Goal: Transaction & Acquisition: Book appointment/travel/reservation

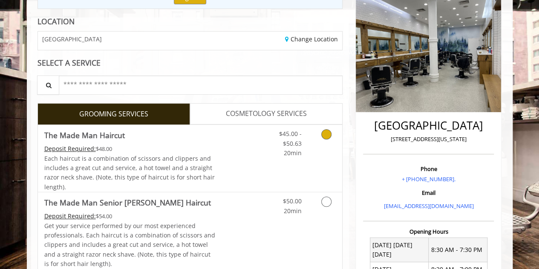
click at [259, 155] on link "Discounted Price" at bounding box center [240, 158] width 51 height 67
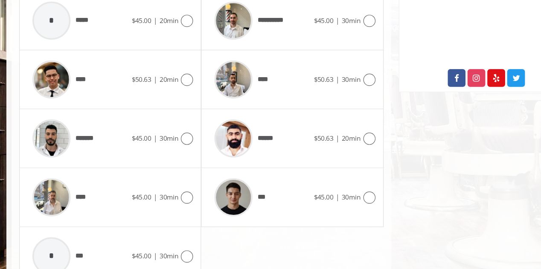
scroll to position [448, 0]
click at [241, 100] on span "****" at bounding box center [224, 96] width 55 height 41
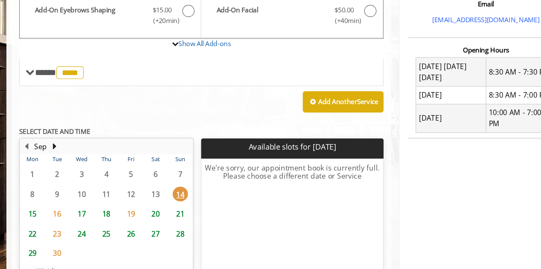
scroll to position [251, 0]
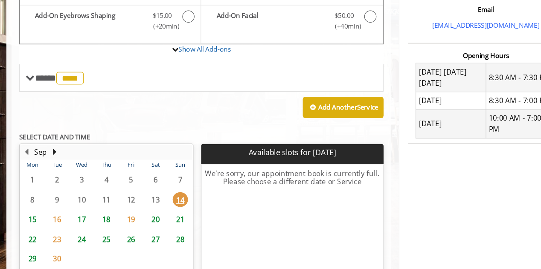
click at [52, 224] on span "15" at bounding box center [49, 227] width 13 height 12
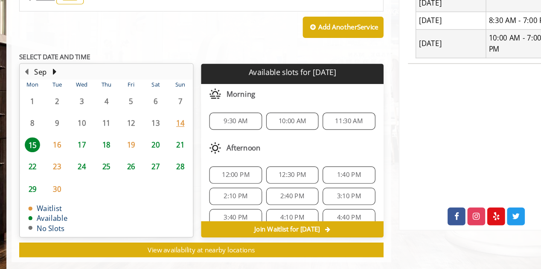
scroll to position [331, 0]
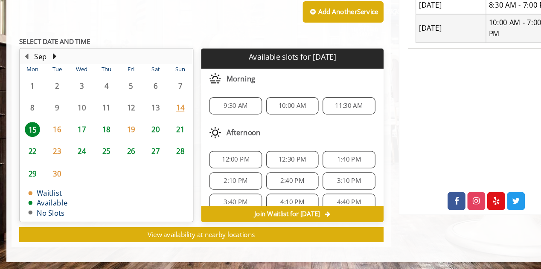
click at [92, 150] on span "17" at bounding box center [90, 151] width 13 height 12
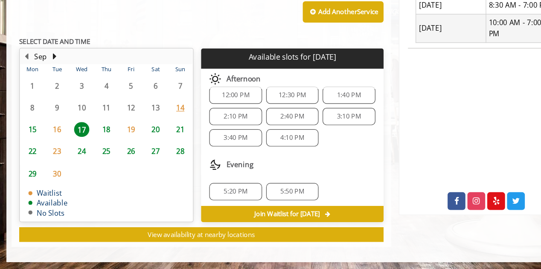
scroll to position [0, 0]
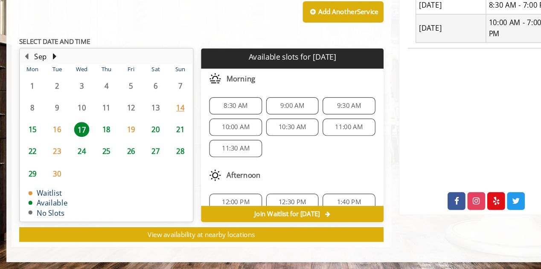
click at [223, 129] on span "8:30 AM" at bounding box center [219, 131] width 20 height 7
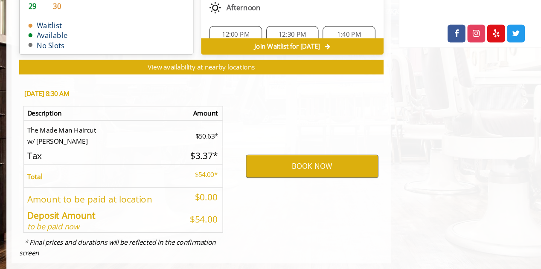
scroll to position [484, 0]
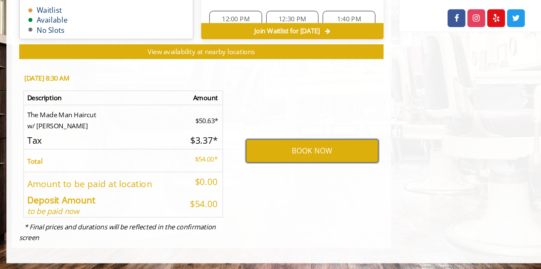
click at [242, 160] on button "BOOK NOW" at bounding box center [283, 170] width 111 height 20
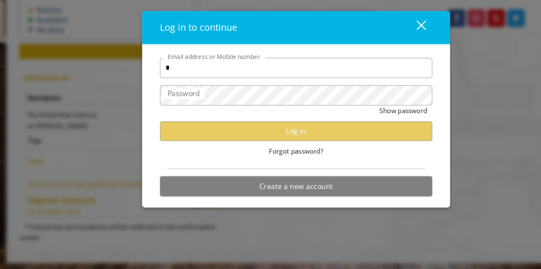
click at [333, 171] on div "Forgot password?" at bounding box center [270, 169] width 229 height 17
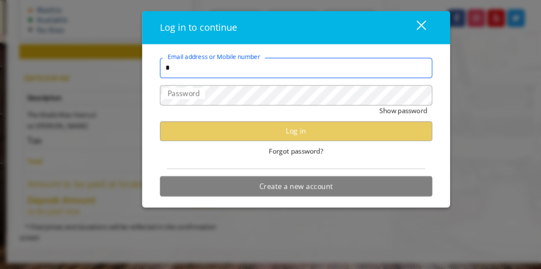
click at [296, 99] on input "*" at bounding box center [270, 99] width 229 height 17
type input "**********"
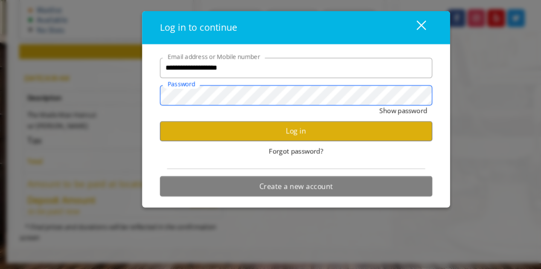
click at [340, 131] on button "Show password" at bounding box center [360, 135] width 40 height 9
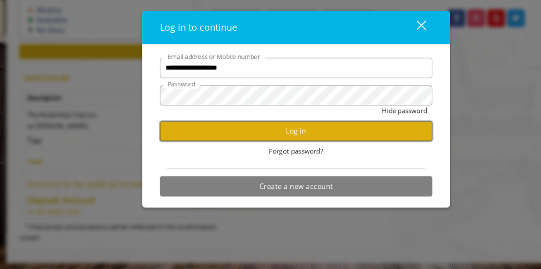
click at [304, 148] on button "Log in" at bounding box center [270, 153] width 229 height 17
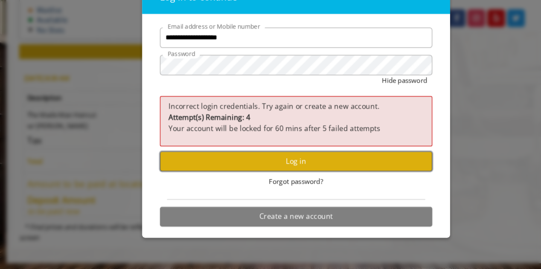
click at [249, 183] on button "Log in" at bounding box center [270, 178] width 229 height 17
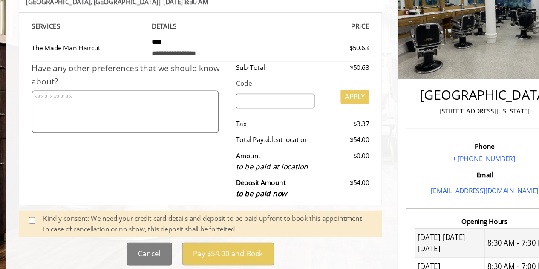
scroll to position [112, 0]
click at [203, 224] on div "Kindly consent: We need your credit card details and deposit to be paid upfront…" at bounding box center [196, 230] width 276 height 18
drag, startPoint x: 53, startPoint y: 229, endPoint x: 43, endPoint y: 227, distance: 9.9
click at [43, 227] on span at bounding box center [52, 230] width 25 height 18
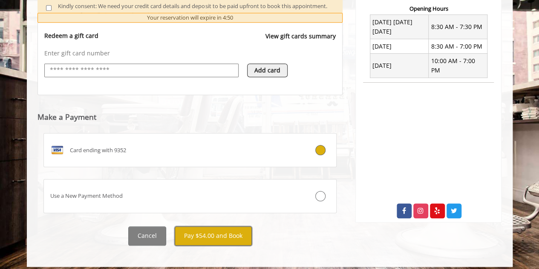
click at [201, 238] on button "Pay $54.00 and Book" at bounding box center [213, 235] width 77 height 19
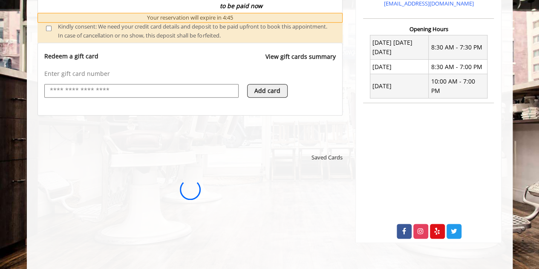
scroll to position [313, 0]
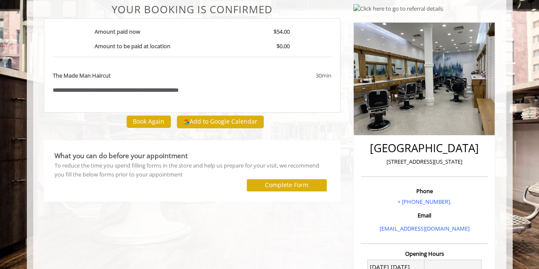
scroll to position [64, 0]
